Goal: Task Accomplishment & Management: Complete application form

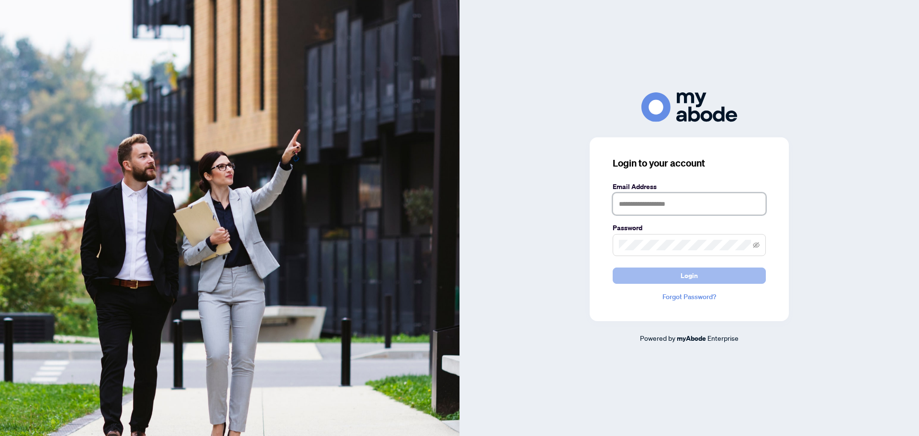
type input "**********"
click at [698, 277] on button "Login" at bounding box center [689, 276] width 153 height 16
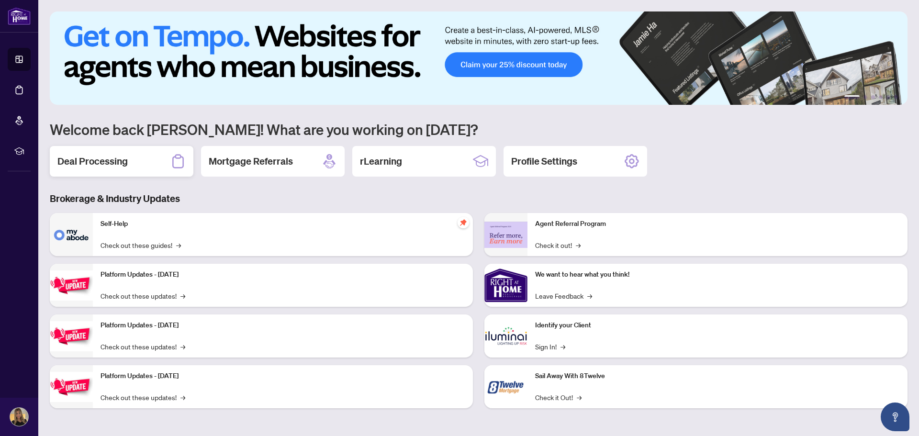
click at [142, 166] on div "Deal Processing" at bounding box center [122, 161] width 144 height 31
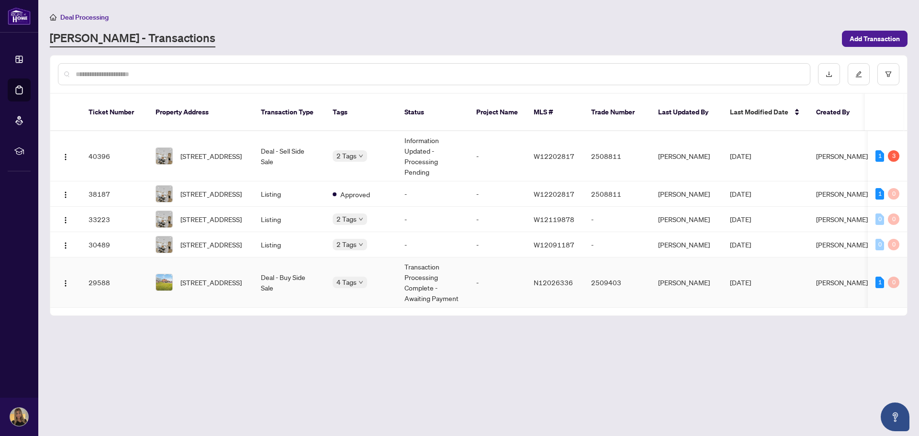
click at [643, 273] on td "2509403" at bounding box center [617, 283] width 67 height 50
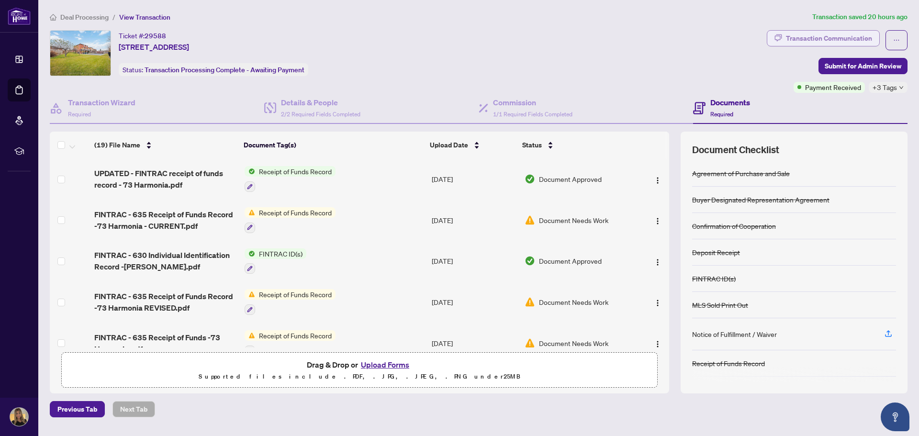
click at [800, 41] on div "Transaction Communication" at bounding box center [829, 38] width 86 height 15
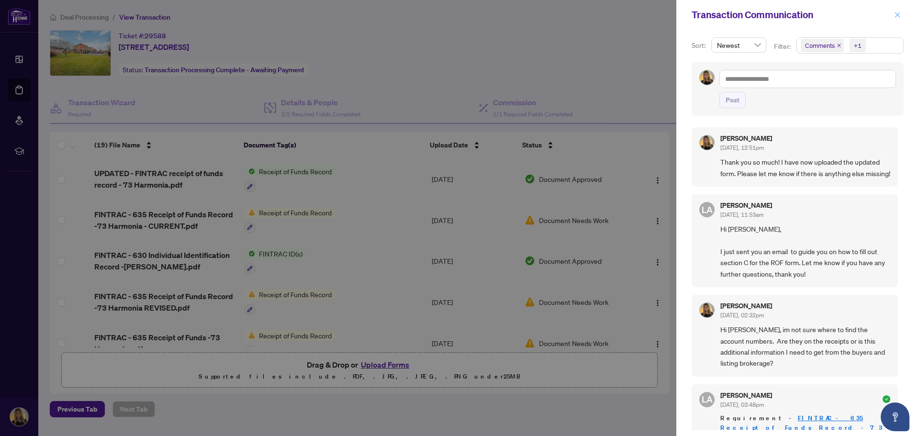
click at [899, 14] on icon "close" at bounding box center [897, 14] width 7 height 7
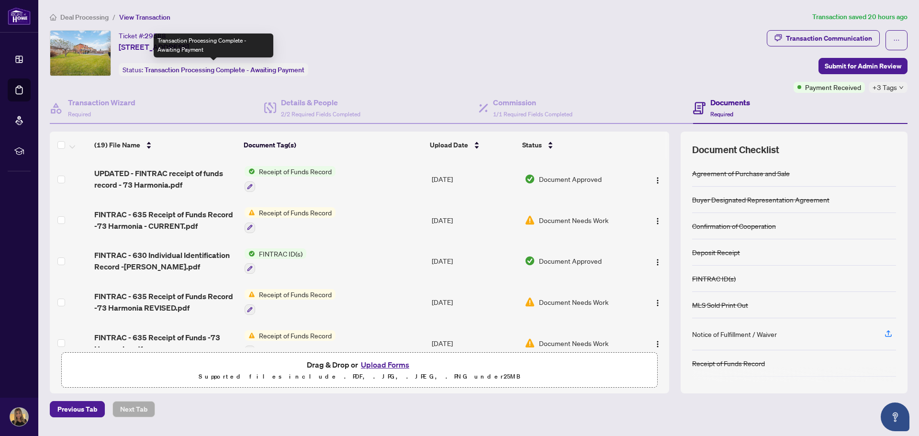
click at [243, 71] on span "Transaction Processing Complete - Awaiting Payment" at bounding box center [225, 70] width 160 height 9
click at [135, 72] on div "Status: Transaction Processing Complete - Awaiting Payment" at bounding box center [214, 69] width 190 height 13
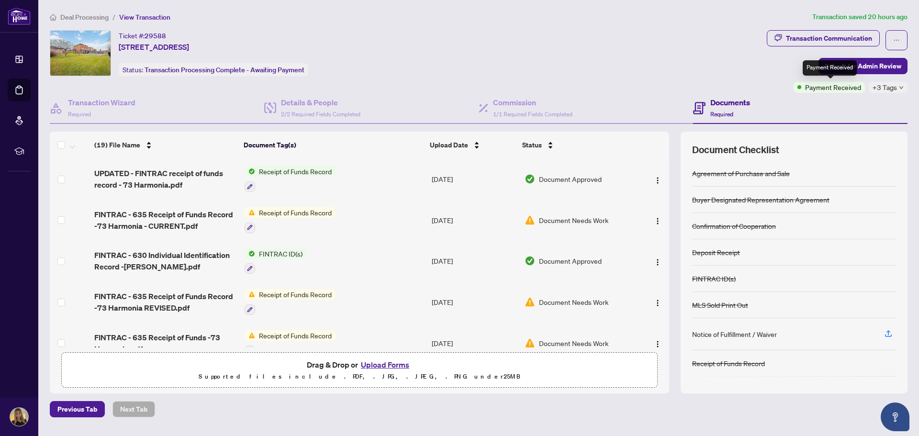
click at [824, 85] on span "Payment Received" at bounding box center [833, 87] width 56 height 11
click at [883, 86] on span "+3 Tags" at bounding box center [885, 87] width 24 height 11
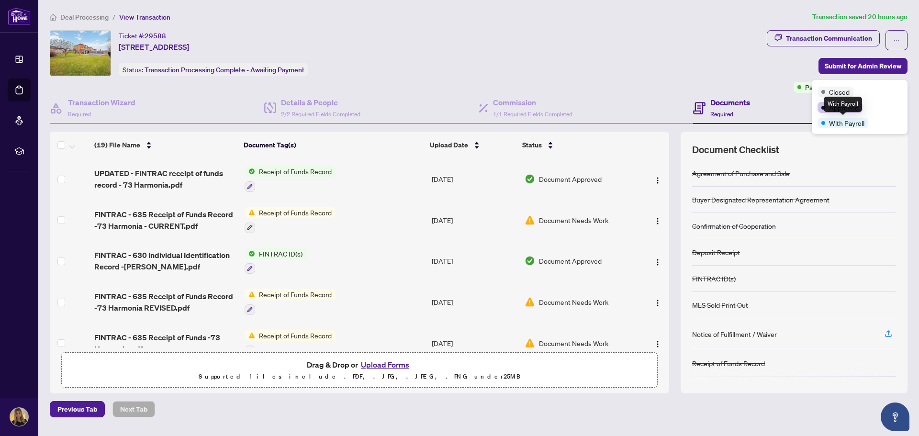
click at [850, 125] on span "With Payroll" at bounding box center [846, 123] width 35 height 11
click at [756, 62] on div "Ticket #: 29588 73 Harmonia Cres, Vaughan, Ontario L4L 3Y2, Canada Status: Tran…" at bounding box center [406, 53] width 713 height 46
click at [104, 19] on span "Deal Processing" at bounding box center [84, 17] width 48 height 9
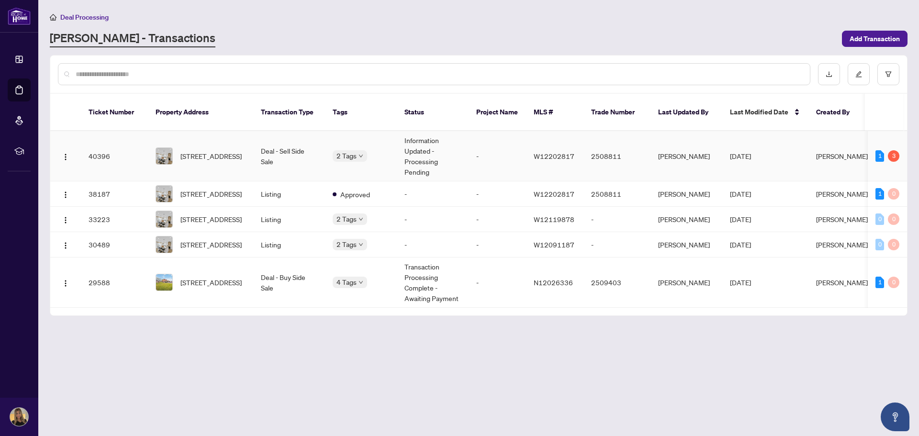
click at [481, 135] on td "-" at bounding box center [497, 156] width 57 height 50
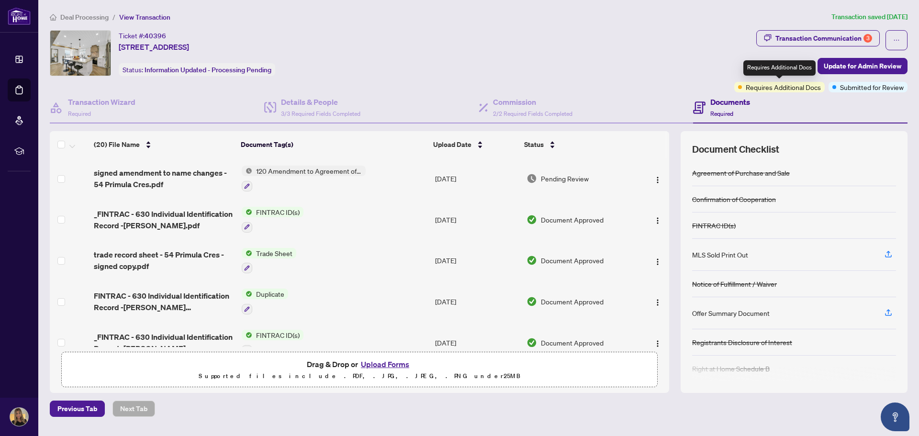
click at [757, 87] on span "Requires Additional Docs" at bounding box center [783, 87] width 75 height 11
click at [836, 40] on div "Transaction Communication 3" at bounding box center [824, 38] width 97 height 15
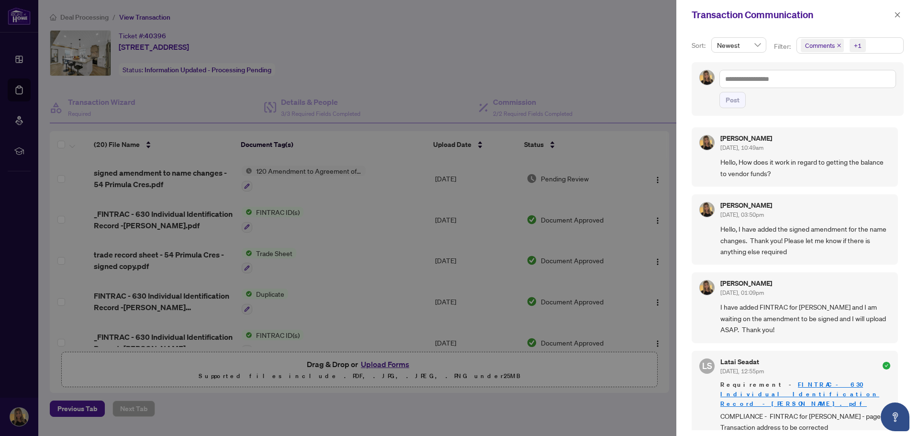
click at [629, 60] on div at bounding box center [459, 218] width 919 height 436
click at [895, 15] on icon "close" at bounding box center [897, 14] width 7 height 7
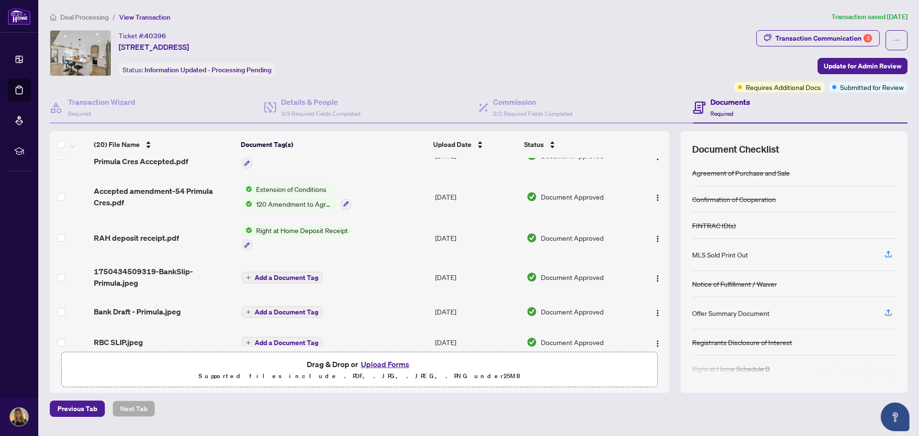
scroll to position [597, 0]
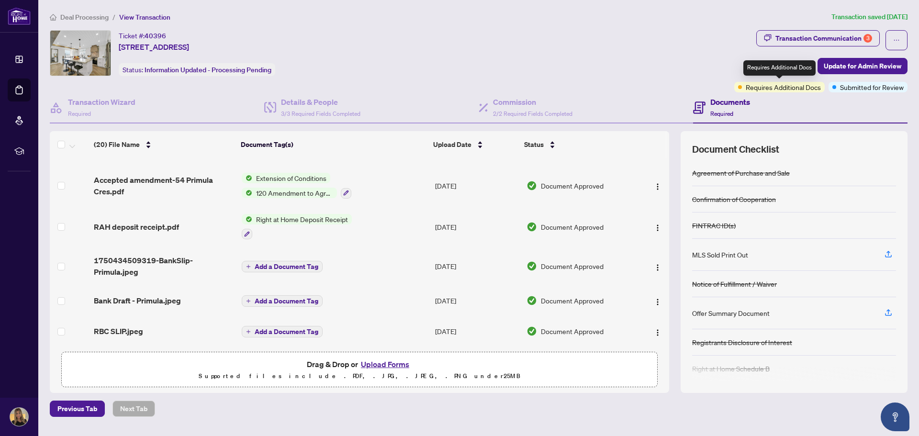
click at [786, 86] on span "Requires Additional Docs" at bounding box center [783, 87] width 75 height 11
click at [873, 86] on span "Submitted for Review" at bounding box center [872, 87] width 64 height 11
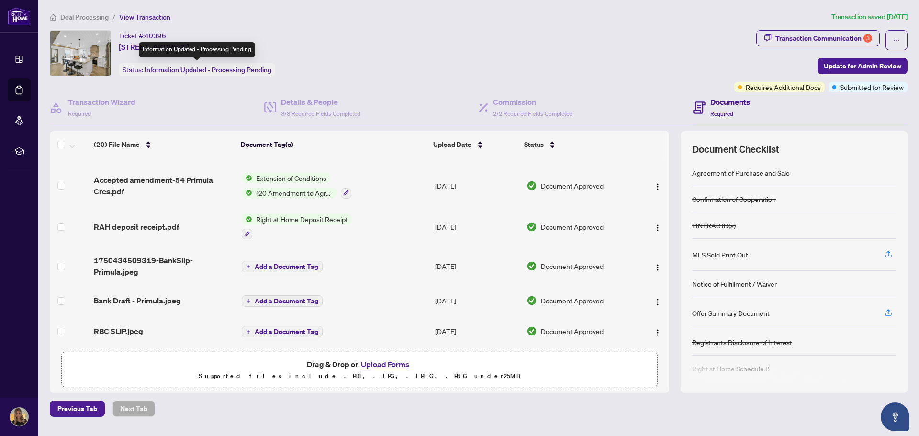
click at [165, 70] on span "Information Updated - Processing Pending" at bounding box center [208, 70] width 127 height 9
click at [862, 90] on span "Submitted for Review" at bounding box center [872, 87] width 64 height 11
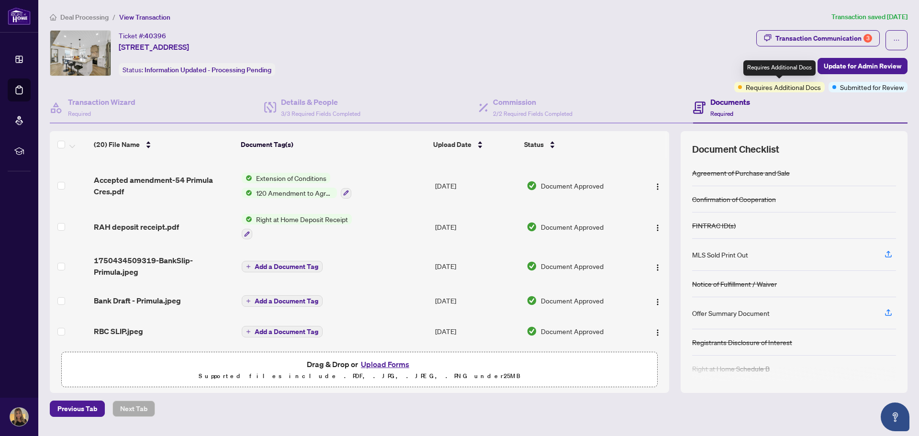
click at [755, 85] on span "Requires Additional Docs" at bounding box center [783, 87] width 75 height 11
click at [905, 41] on button "button" at bounding box center [897, 40] width 22 height 20
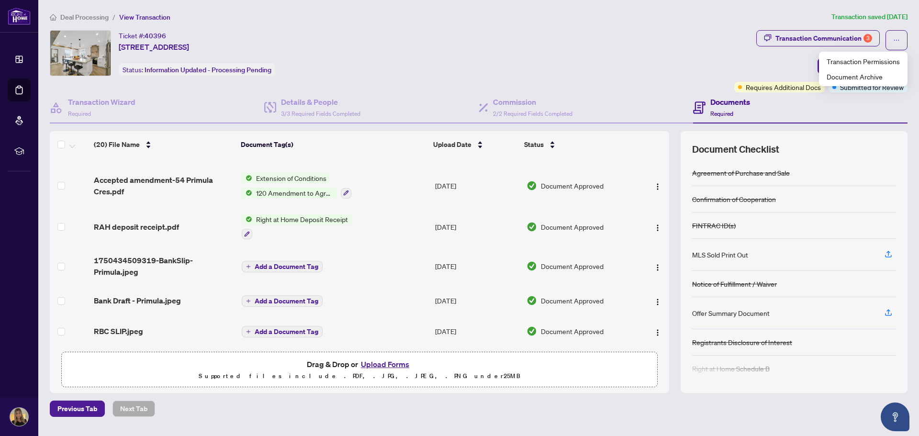
click at [637, 53] on div "Ticket #: 40396 54 Primula Cres, Toronto, Ontario M9L 1K2, Canada Status: Infor…" at bounding box center [390, 53] width 681 height 46
click at [547, 55] on div "Ticket #: 40396 54 Primula Cres, Toronto, Ontario M9L 1K2, Canada Status: Infor…" at bounding box center [390, 53] width 681 height 46
click at [88, 20] on span "Deal Processing" at bounding box center [84, 17] width 48 height 9
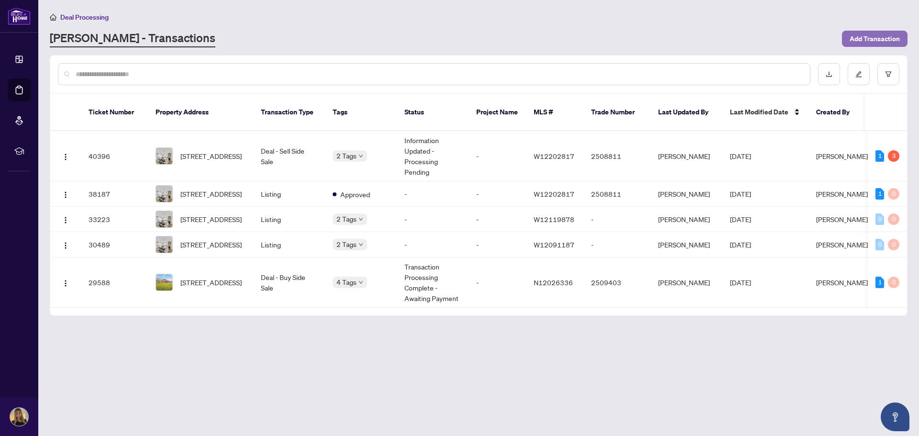
click at [888, 34] on span "Add Transaction" at bounding box center [875, 38] width 50 height 15
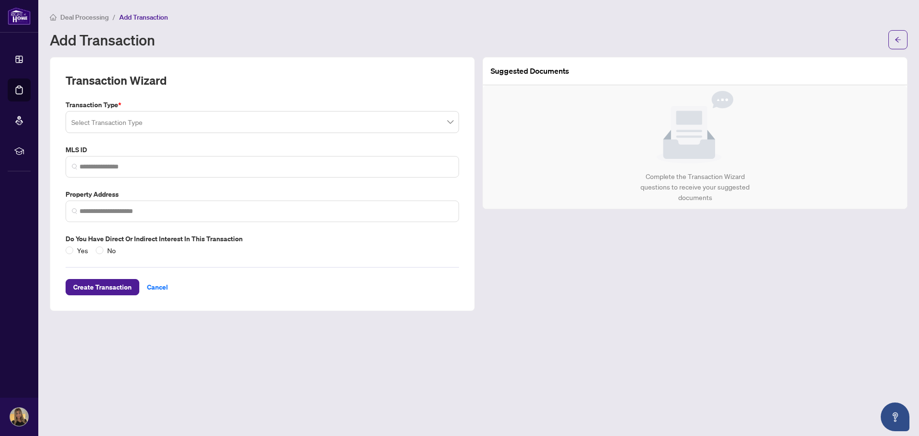
click at [142, 121] on input "search" at bounding box center [257, 123] width 373 height 21
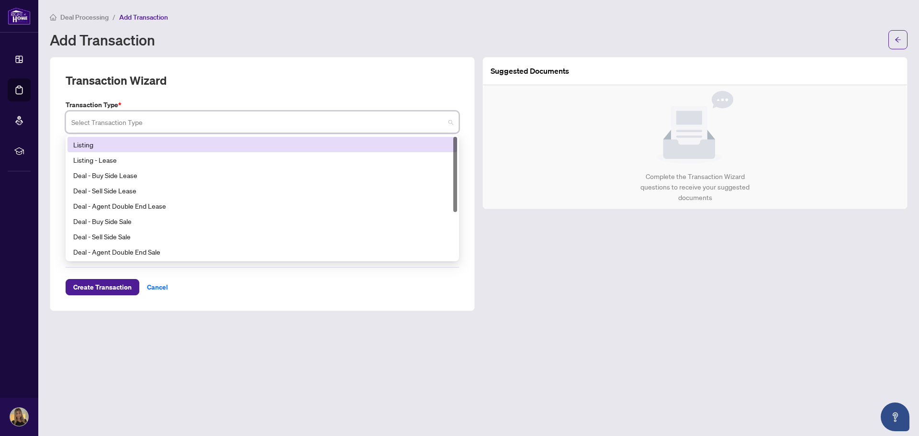
click at [84, 144] on div "Listing" at bounding box center [262, 144] width 378 height 11
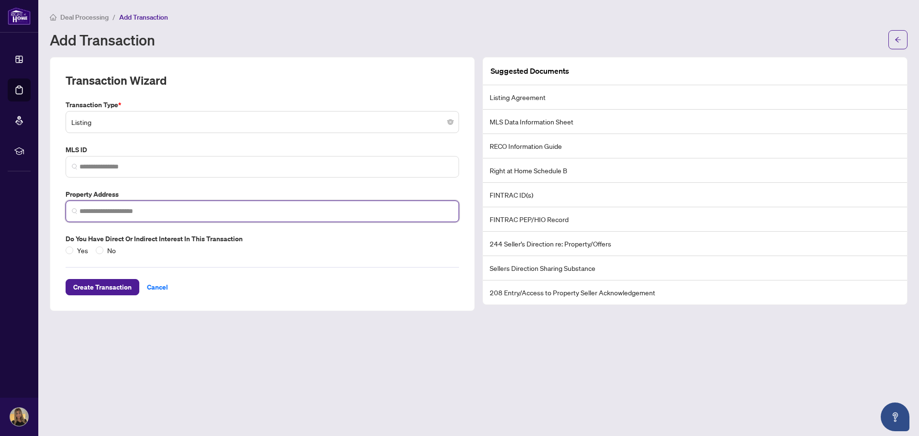
click at [158, 209] on input "search" at bounding box center [265, 211] width 373 height 10
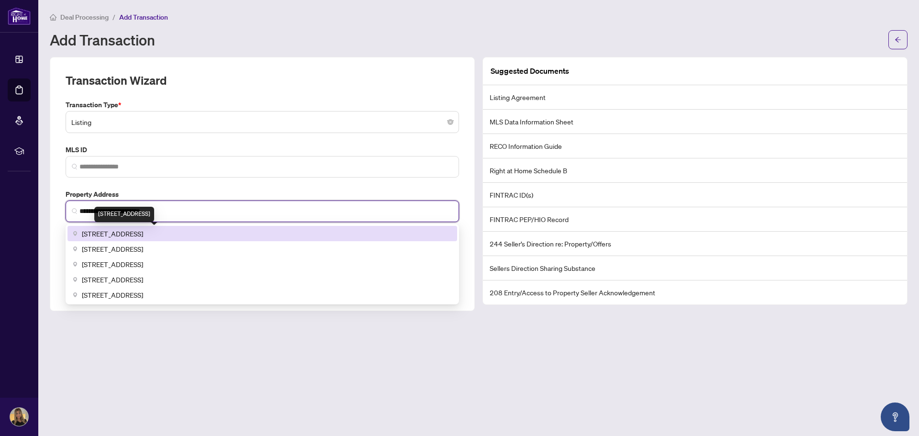
click at [143, 234] on span "2370 Khalsa Gate unit 311, Oakville, ON, Canada" at bounding box center [112, 233] width 61 height 11
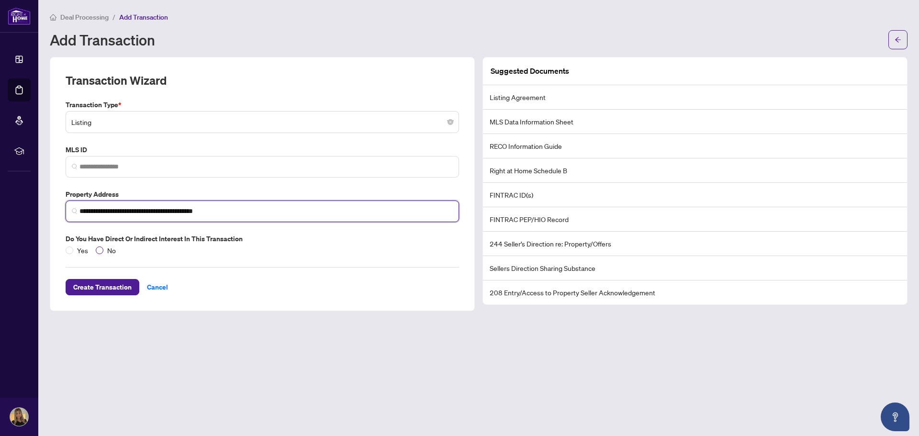
type input "**********"
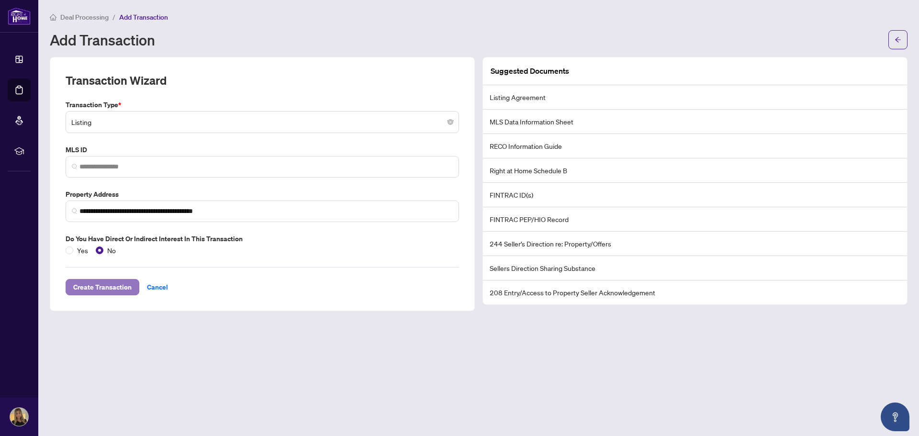
click at [115, 287] on span "Create Transaction" at bounding box center [102, 287] width 58 height 15
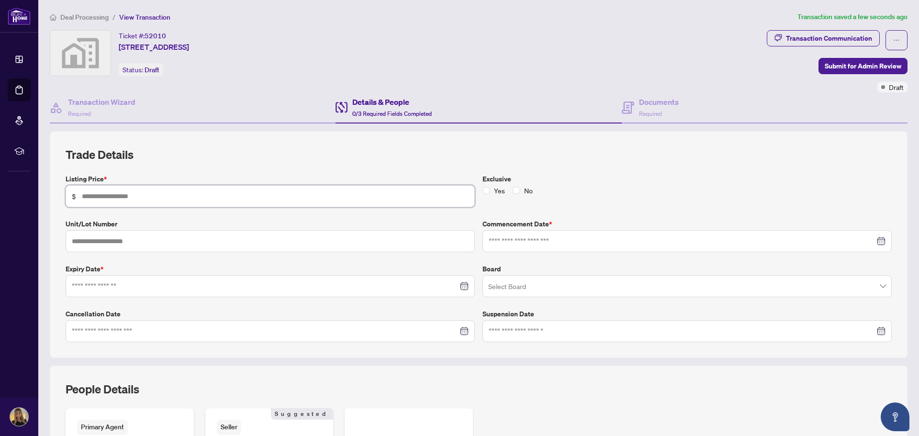
click at [149, 193] on input "text" at bounding box center [275, 196] width 387 height 11
type input "*******"
click at [154, 243] on input "text" at bounding box center [270, 241] width 409 height 22
type input "***"
click at [128, 283] on input at bounding box center [265, 286] width 386 height 11
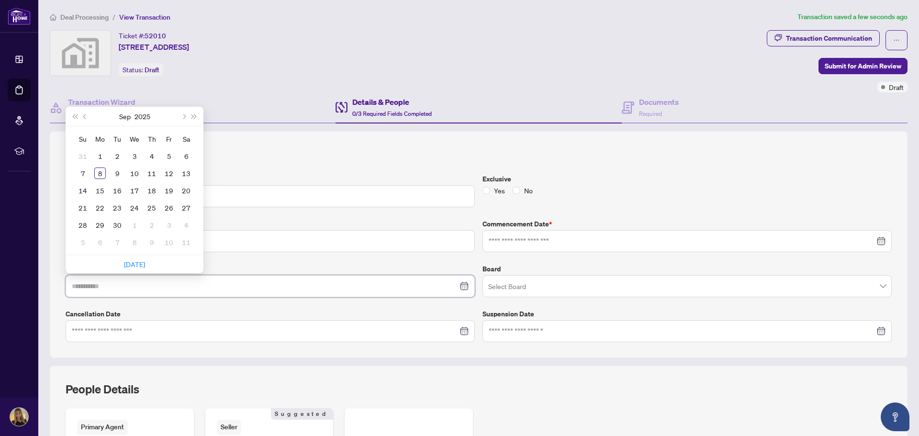
type input "**********"
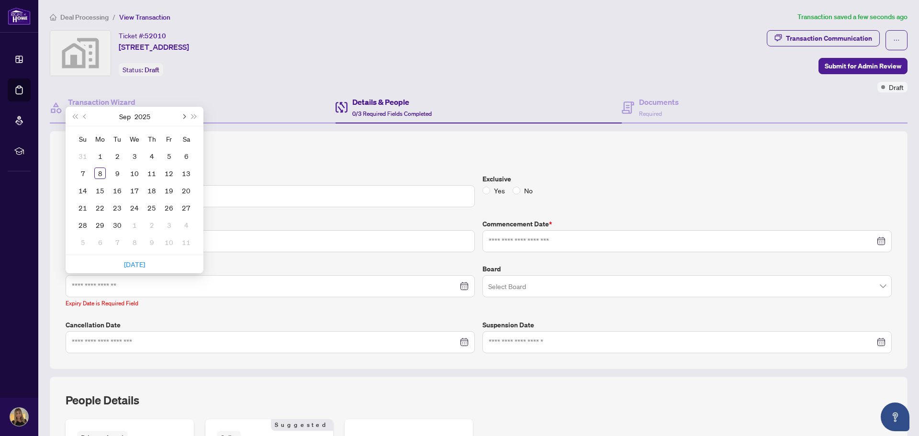
click at [183, 117] on span "Next month (PageDown)" at bounding box center [183, 116] width 5 height 5
type input "**********"
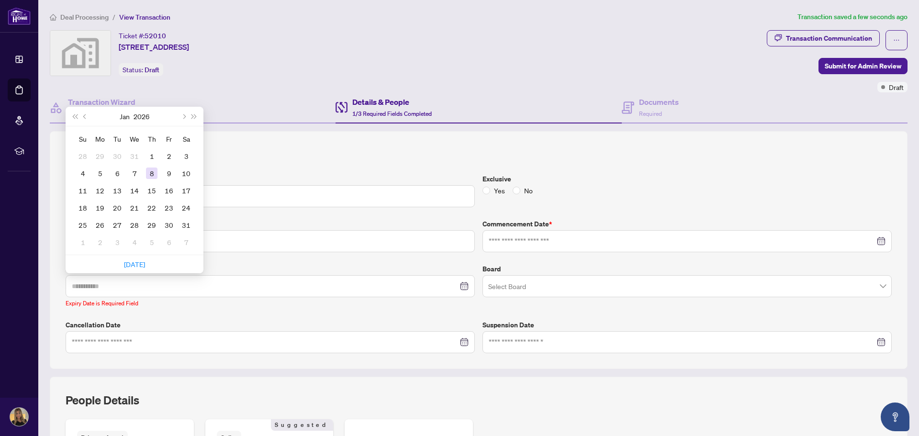
click at [153, 175] on div "8" at bounding box center [151, 173] width 11 height 11
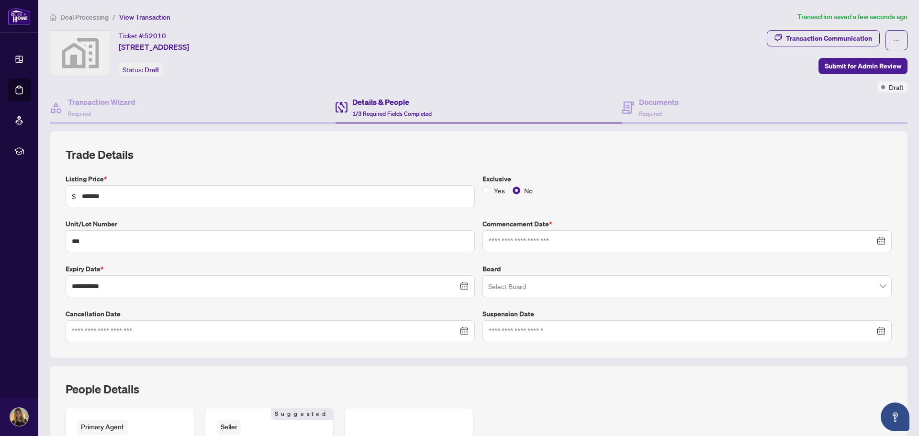
scroll to position [48, 0]
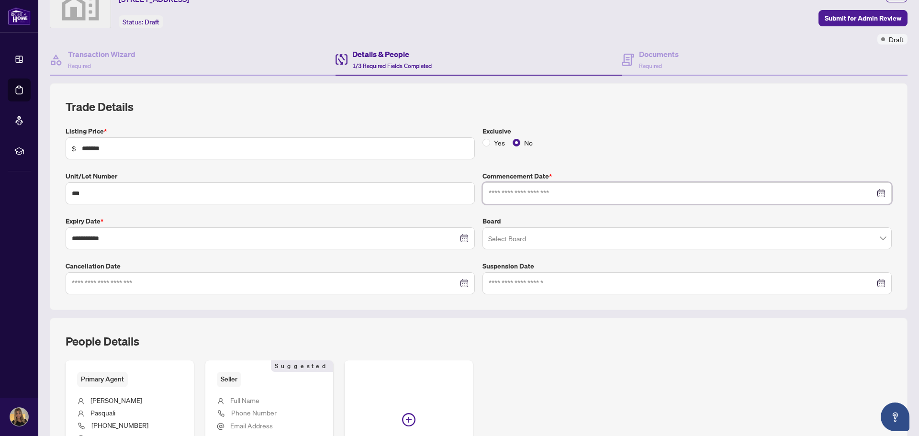
click at [605, 197] on input at bounding box center [682, 193] width 386 height 11
type input "**********"
click at [516, 271] on div "8" at bounding box center [516, 272] width 11 height 11
click at [593, 159] on div "Exclusive Yes No" at bounding box center [687, 143] width 417 height 34
click at [574, 242] on input "search" at bounding box center [682, 239] width 389 height 21
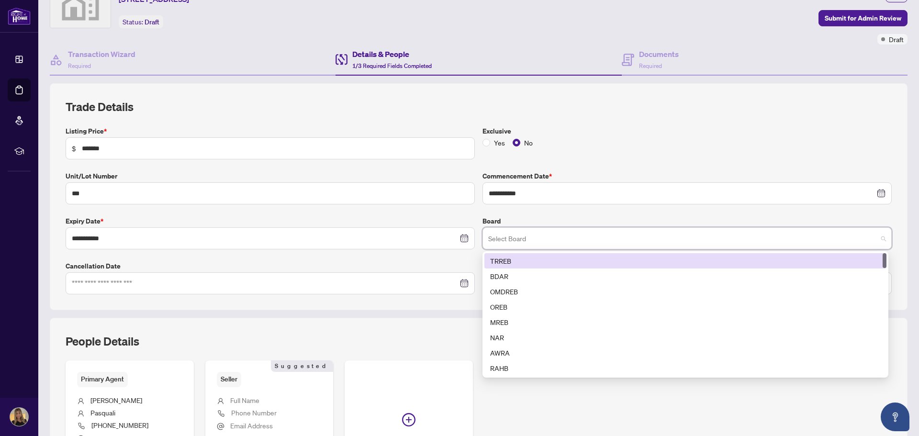
click at [518, 257] on div "TRREB" at bounding box center [685, 261] width 391 height 11
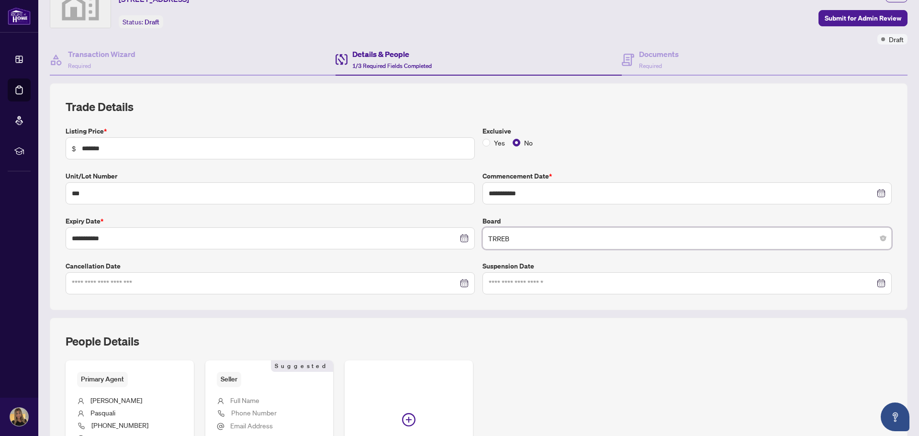
click at [771, 127] on label "Exclusive" at bounding box center [687, 131] width 409 height 11
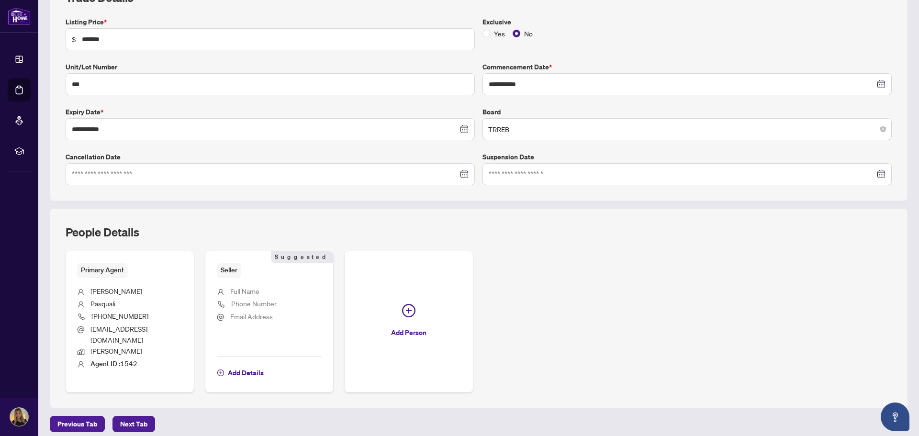
scroll to position [164, 0]
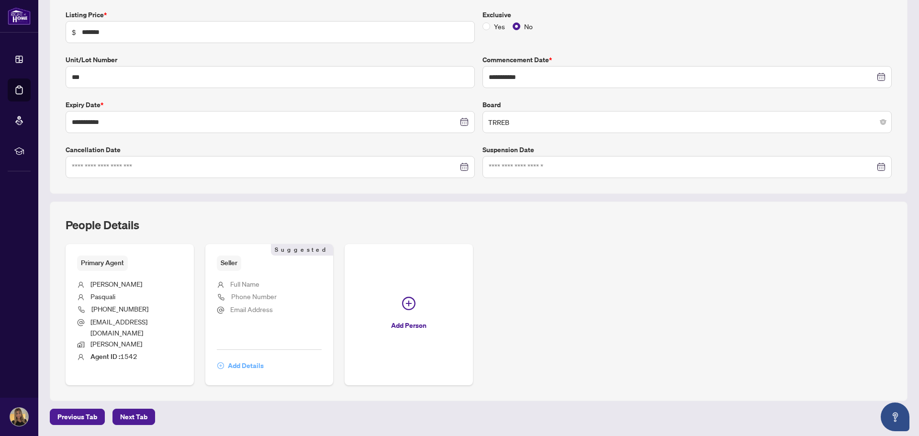
click at [239, 367] on span "Add Details" at bounding box center [246, 365] width 36 height 15
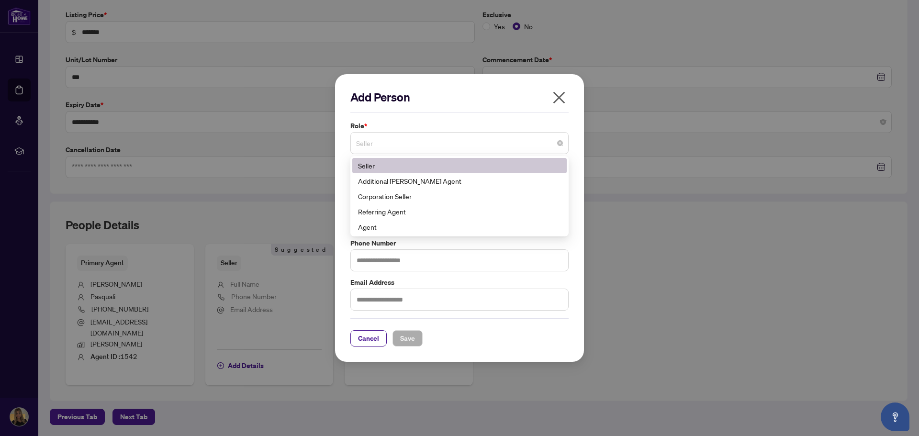
click at [389, 145] on span "Seller" at bounding box center [459, 143] width 207 height 18
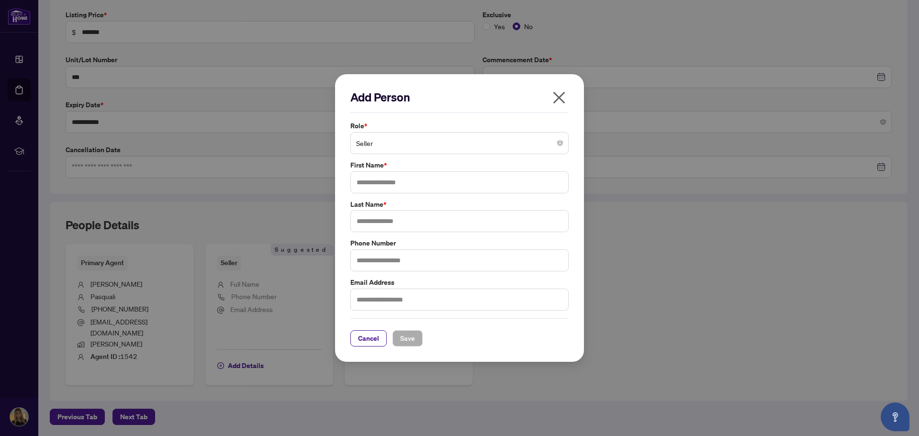
click at [419, 121] on label "Role *" at bounding box center [459, 126] width 218 height 11
click at [400, 181] on input "text" at bounding box center [459, 182] width 218 height 22
type input "********"
click at [407, 223] on input "text" at bounding box center [459, 221] width 218 height 22
type input "******"
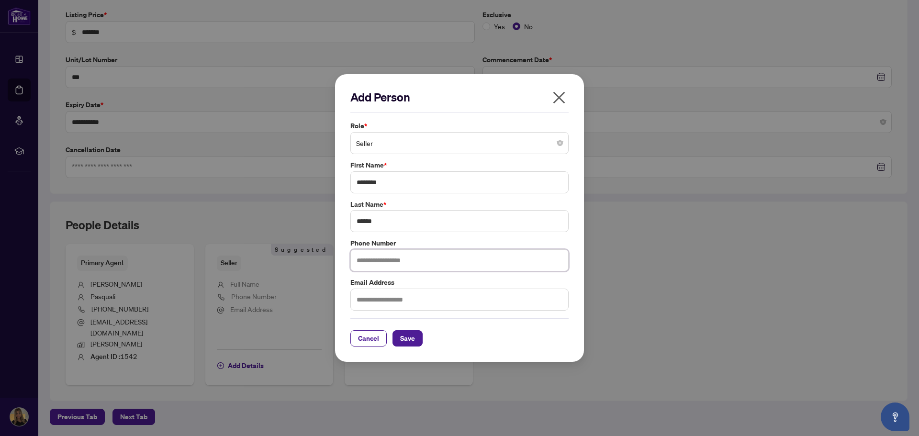
click at [410, 261] on input "text" at bounding box center [459, 260] width 218 height 22
click at [442, 240] on label "Phone Number" at bounding box center [459, 243] width 218 height 11
click at [411, 341] on span "Save" at bounding box center [407, 338] width 15 height 15
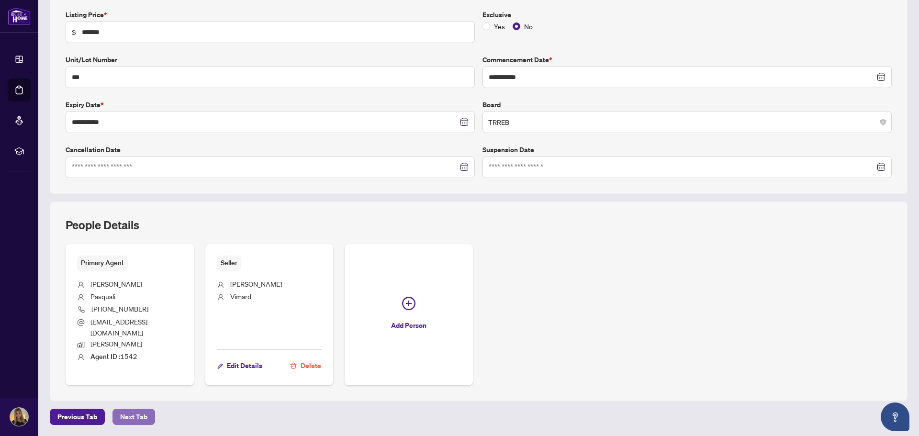
click at [146, 417] on span "Next Tab" at bounding box center [133, 416] width 27 height 15
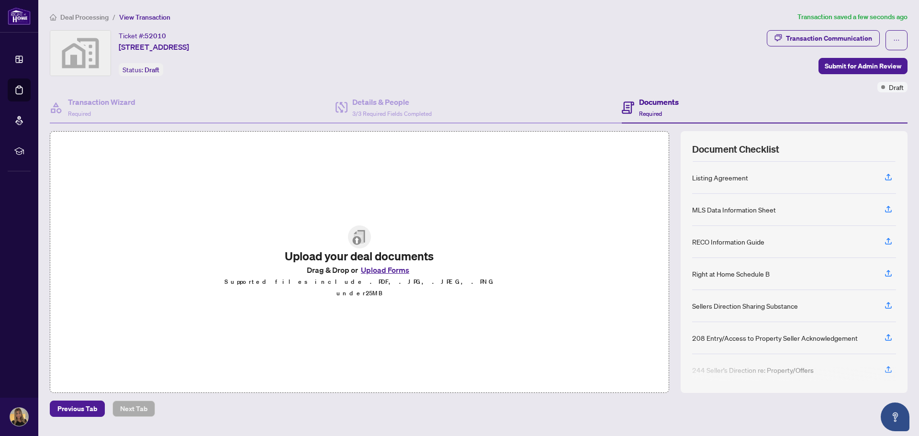
scroll to position [70, 0]
